Goal: Transaction & Acquisition: Purchase product/service

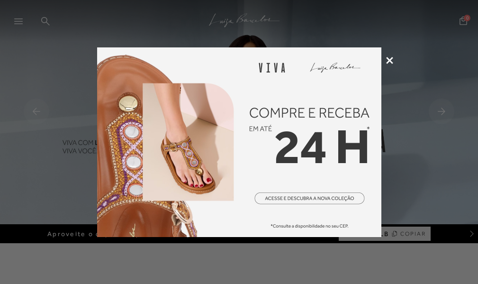
click at [388, 58] on icon at bounding box center [389, 60] width 7 height 7
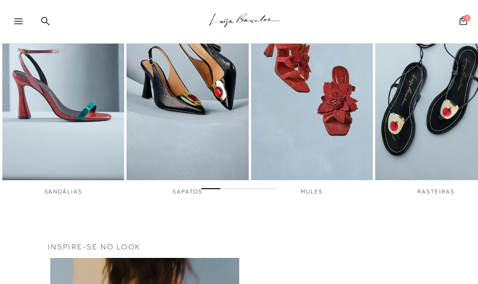
scroll to position [333, 0]
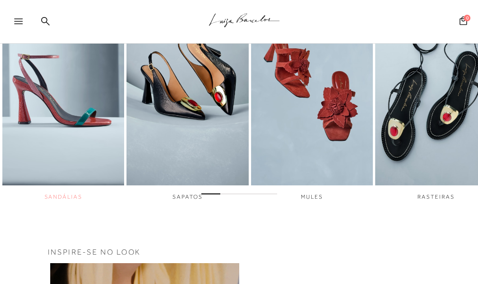
click at [69, 113] on img "1 / 6" at bounding box center [63, 71] width 122 height 228
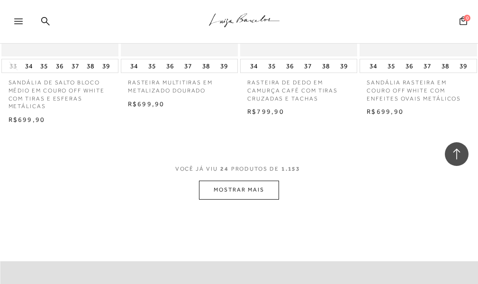
scroll to position [1438, 0]
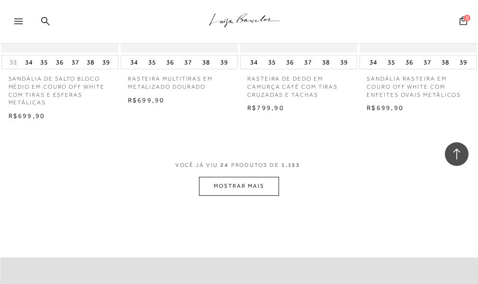
click at [250, 195] on button "MOSTRAR MAIS" at bounding box center [239, 186] width 80 height 18
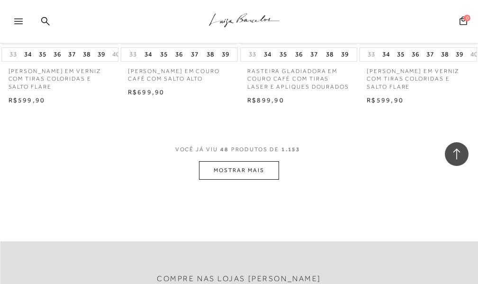
scroll to position [2948, 0]
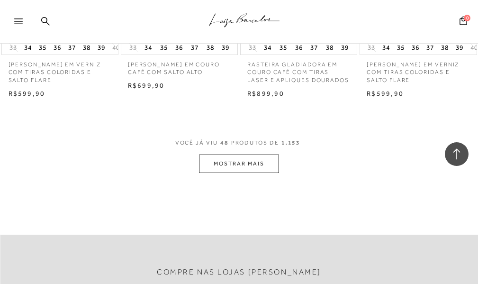
click at [250, 173] on button "MOSTRAR MAIS" at bounding box center [239, 163] width 80 height 18
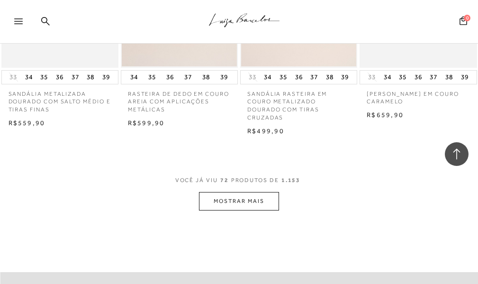
scroll to position [4408, 0]
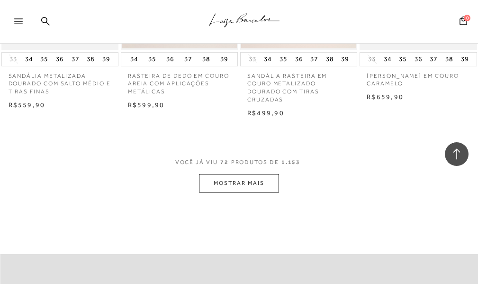
click at [218, 192] on button "MOSTRAR MAIS" at bounding box center [239, 183] width 80 height 18
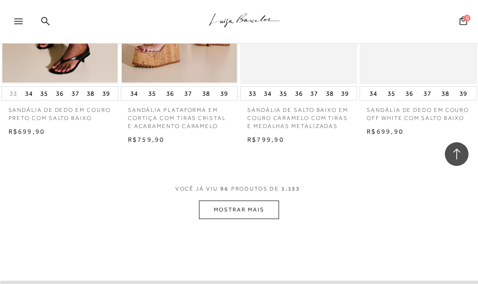
scroll to position [5873, 0]
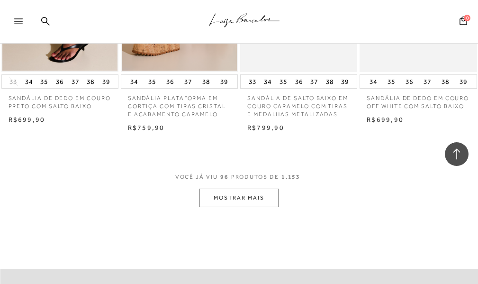
click at [267, 207] on button "MOSTRAR MAIS" at bounding box center [239, 198] width 80 height 18
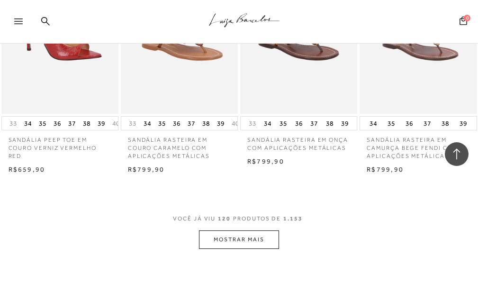
scroll to position [7334, 0]
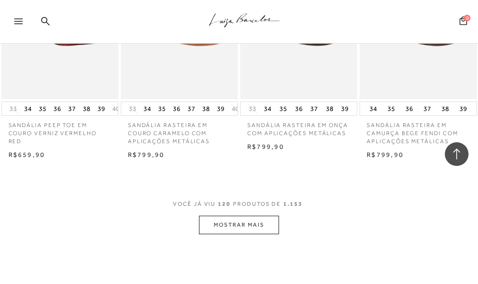
click at [249, 234] on button "MOSTRAR MAIS" at bounding box center [239, 225] width 80 height 18
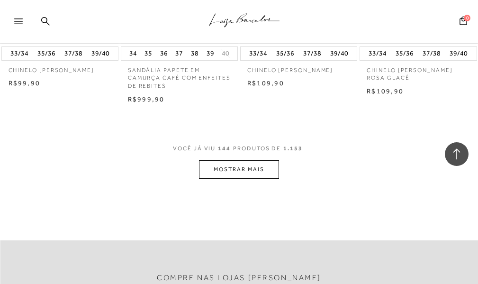
scroll to position [8921, 0]
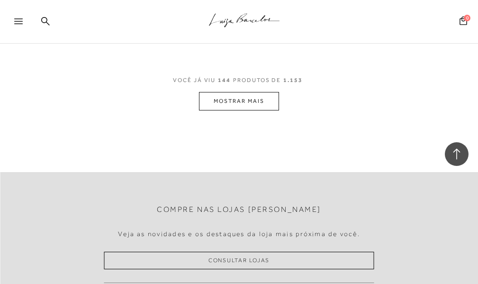
click at [252, 110] on button "MOSTRAR MAIS" at bounding box center [239, 101] width 80 height 18
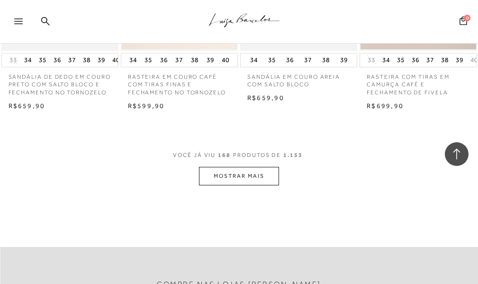
scroll to position [10366, 0]
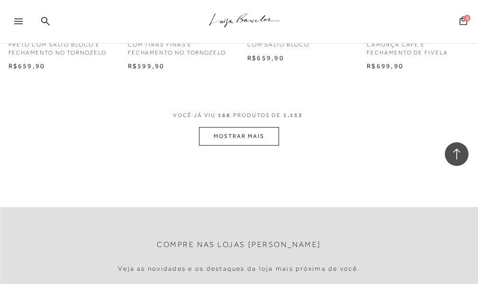
click at [229, 145] on button "MOSTRAR MAIS" at bounding box center [239, 136] width 80 height 18
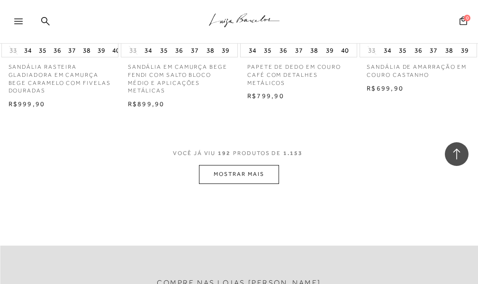
scroll to position [11854, 0]
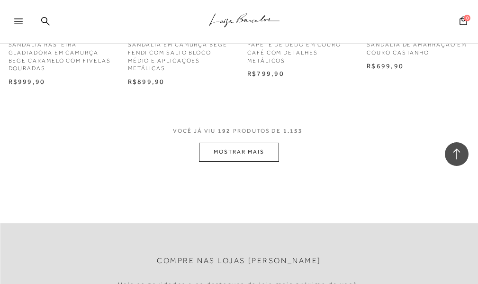
click at [252, 161] on button "MOSTRAR MAIS" at bounding box center [239, 152] width 80 height 18
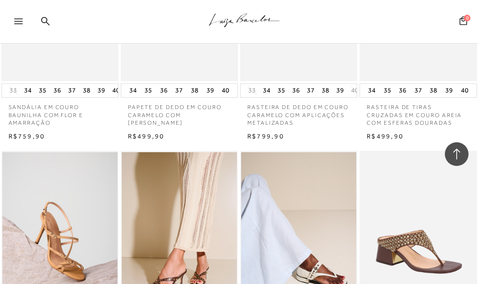
scroll to position [13269, 0]
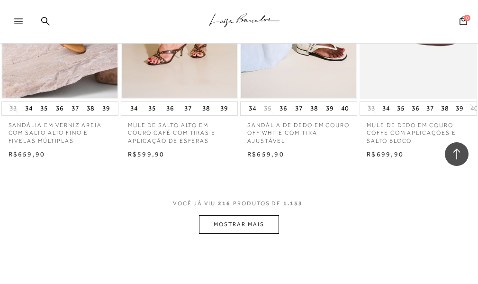
click at [261, 234] on button "MOSTRAR MAIS" at bounding box center [239, 224] width 80 height 18
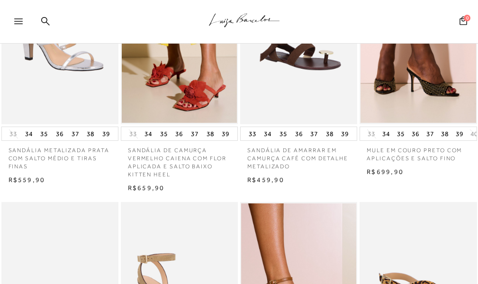
scroll to position [0, 0]
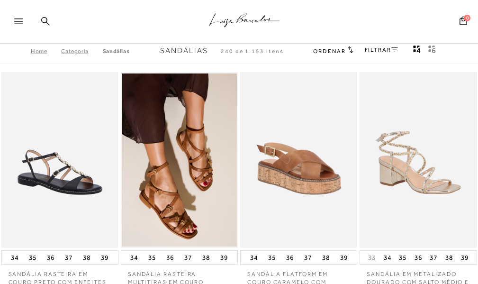
click at [47, 25] on icon at bounding box center [45, 21] width 9 height 9
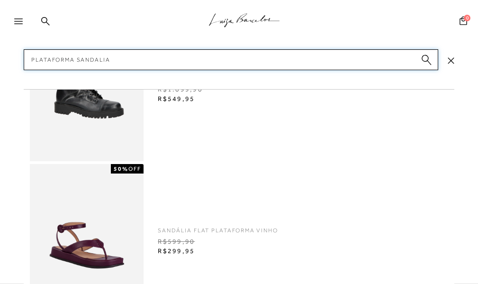
type input "plataforma sandalias"
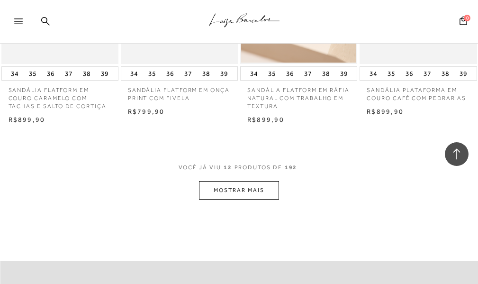
scroll to position [674, 0]
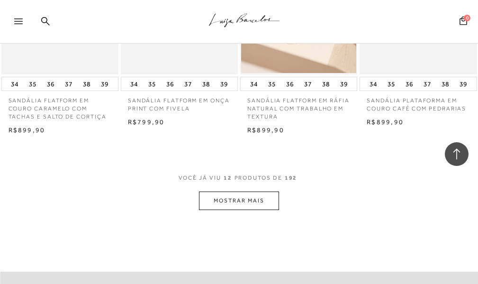
click at [265, 205] on button "MOSTRAR MAIS" at bounding box center [239, 200] width 80 height 18
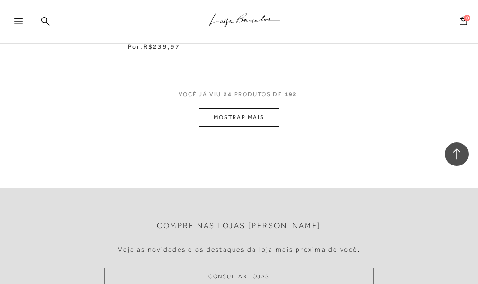
scroll to position [1531, 0]
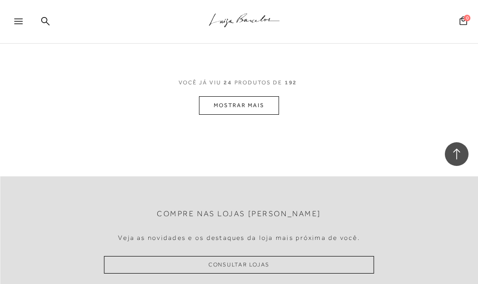
click at [262, 115] on button "MOSTRAR MAIS" at bounding box center [239, 105] width 80 height 18
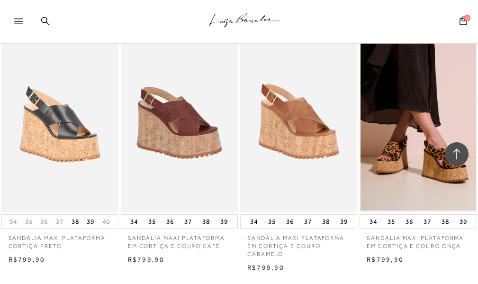
scroll to position [2060, 0]
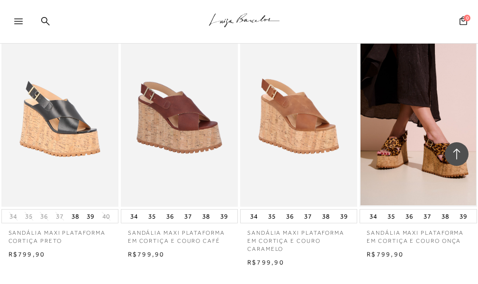
click at [416, 156] on img at bounding box center [417, 118] width 115 height 173
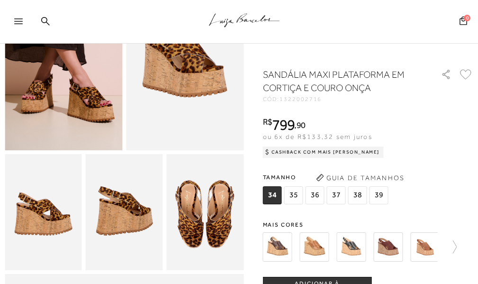
scroll to position [115, 0]
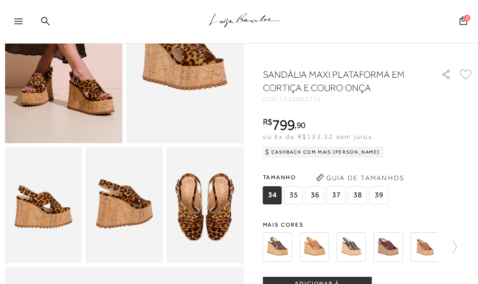
click at [85, 82] on img at bounding box center [63, 55] width 117 height 176
click at [175, 117] on img at bounding box center [184, 55] width 117 height 176
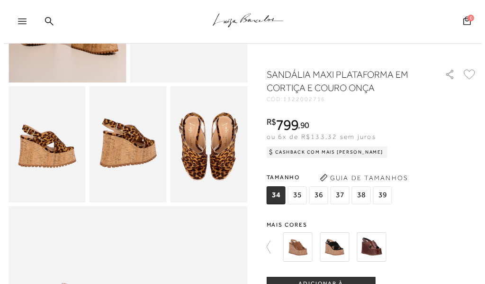
scroll to position [178, 0]
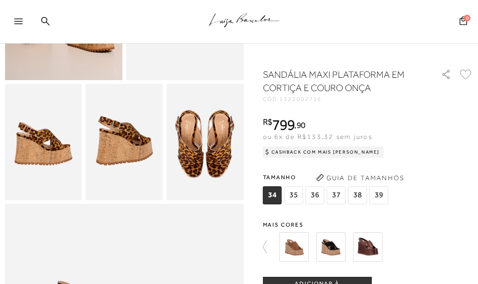
click at [335, 175] on button "Guia de Tamanhos" at bounding box center [360, 177] width 95 height 15
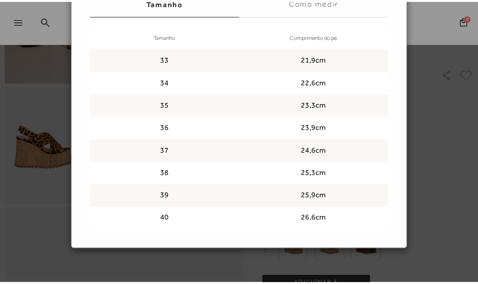
scroll to position [0, 0]
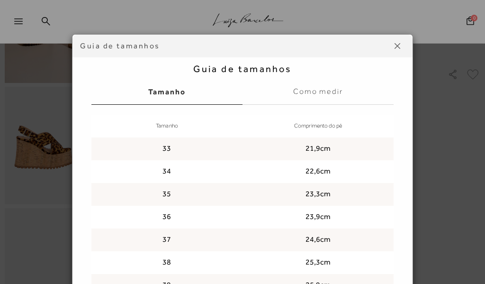
click at [395, 45] on img at bounding box center [398, 46] width 6 height 6
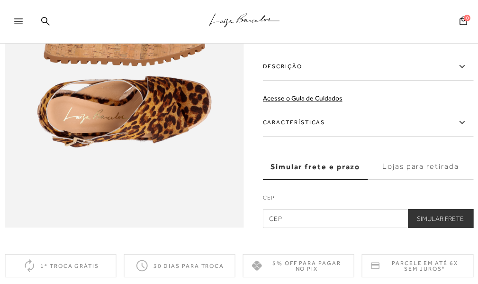
scroll to position [533, 0]
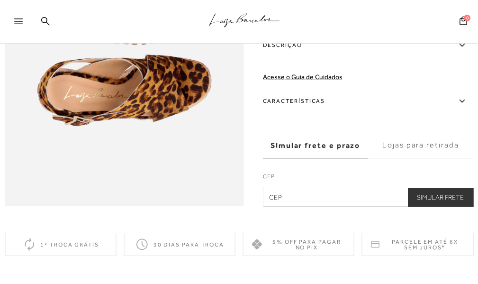
click at [465, 107] on icon at bounding box center [461, 101] width 11 height 12
click at [0, 0] on input "Características" at bounding box center [0, 0] width 0 height 0
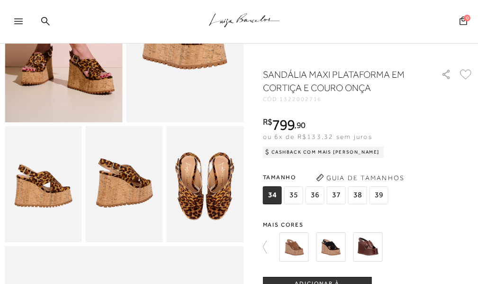
scroll to position [122, 0]
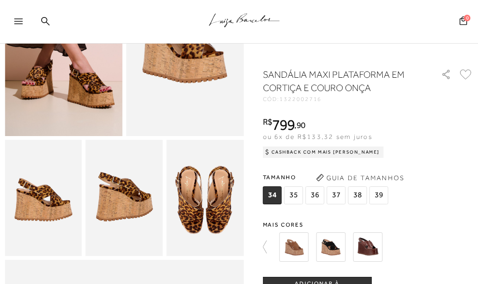
click at [336, 244] on img at bounding box center [330, 246] width 29 height 29
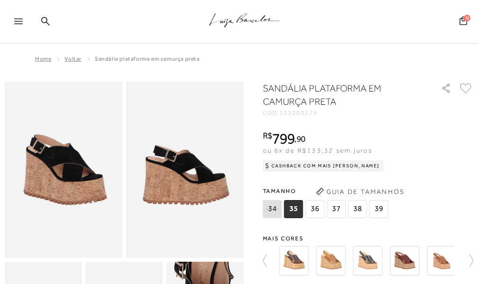
click at [98, 171] on img at bounding box center [63, 169] width 117 height 176
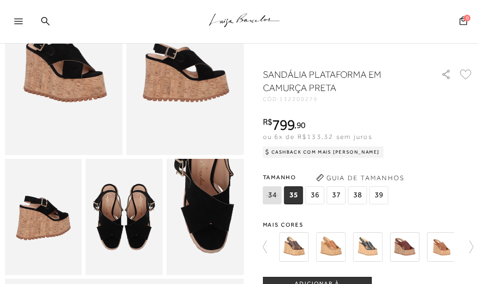
scroll to position [108, 0]
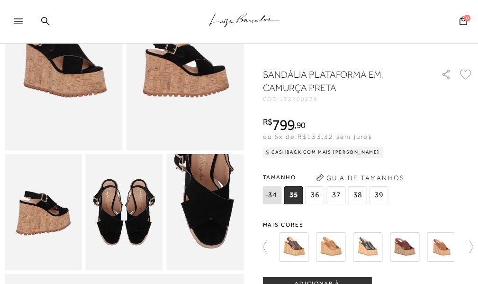
click at [44, 232] on img at bounding box center [43, 212] width 77 height 116
click at [167, 211] on img at bounding box center [205, 212] width 77 height 116
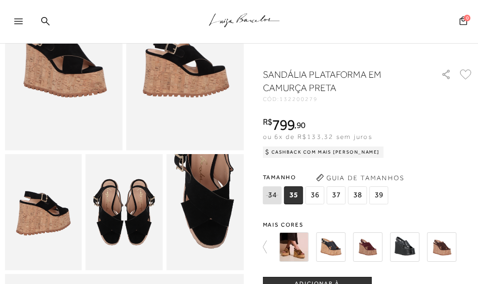
click at [133, 206] on img at bounding box center [124, 212] width 77 height 116
click at [211, 84] on img at bounding box center [184, 62] width 117 height 176
click at [78, 89] on img at bounding box center [63, 62] width 117 height 176
